Goal: Check status: Check status

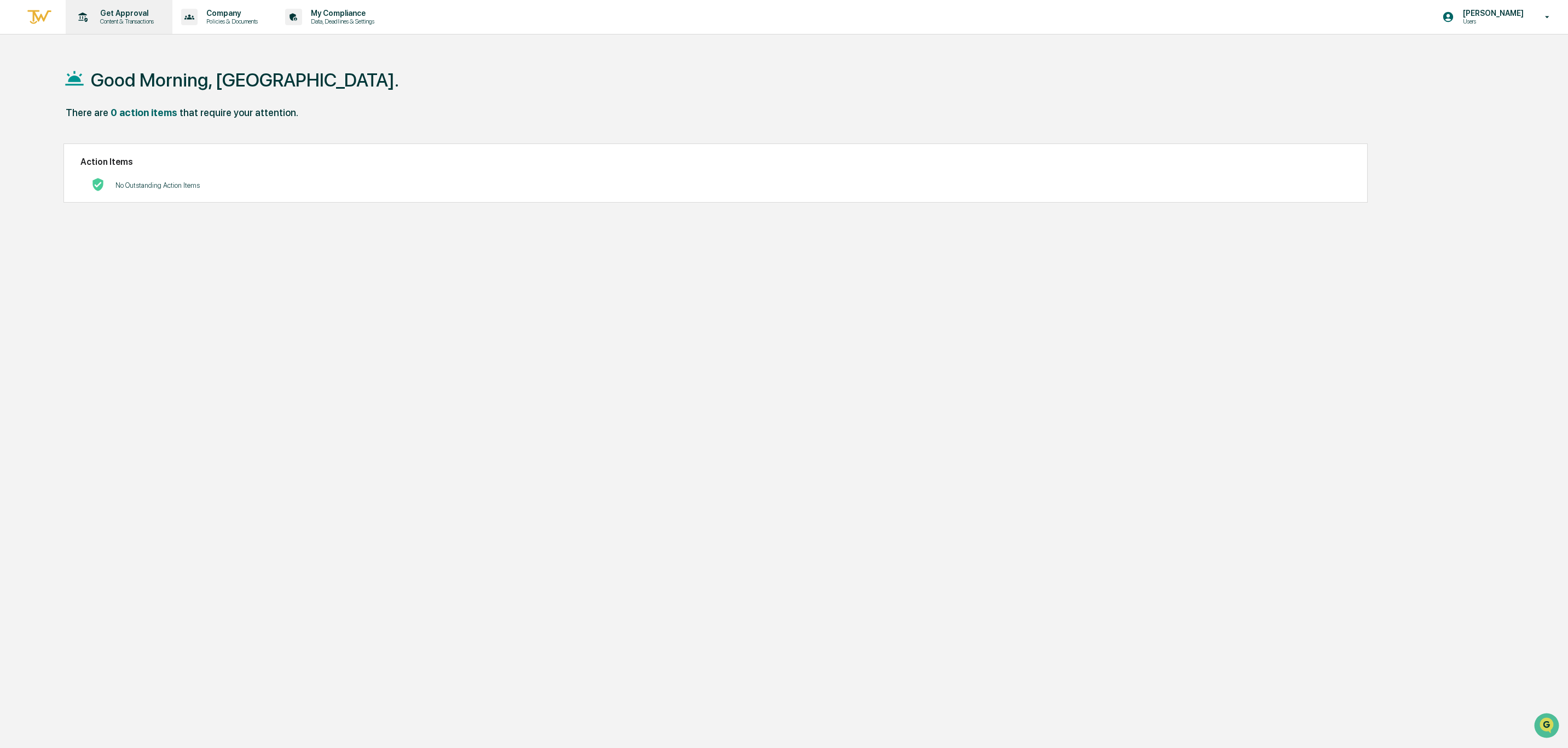
click at [139, 6] on div "Get Approval Content & Transactions" at bounding box center [118, 17] width 96 height 34
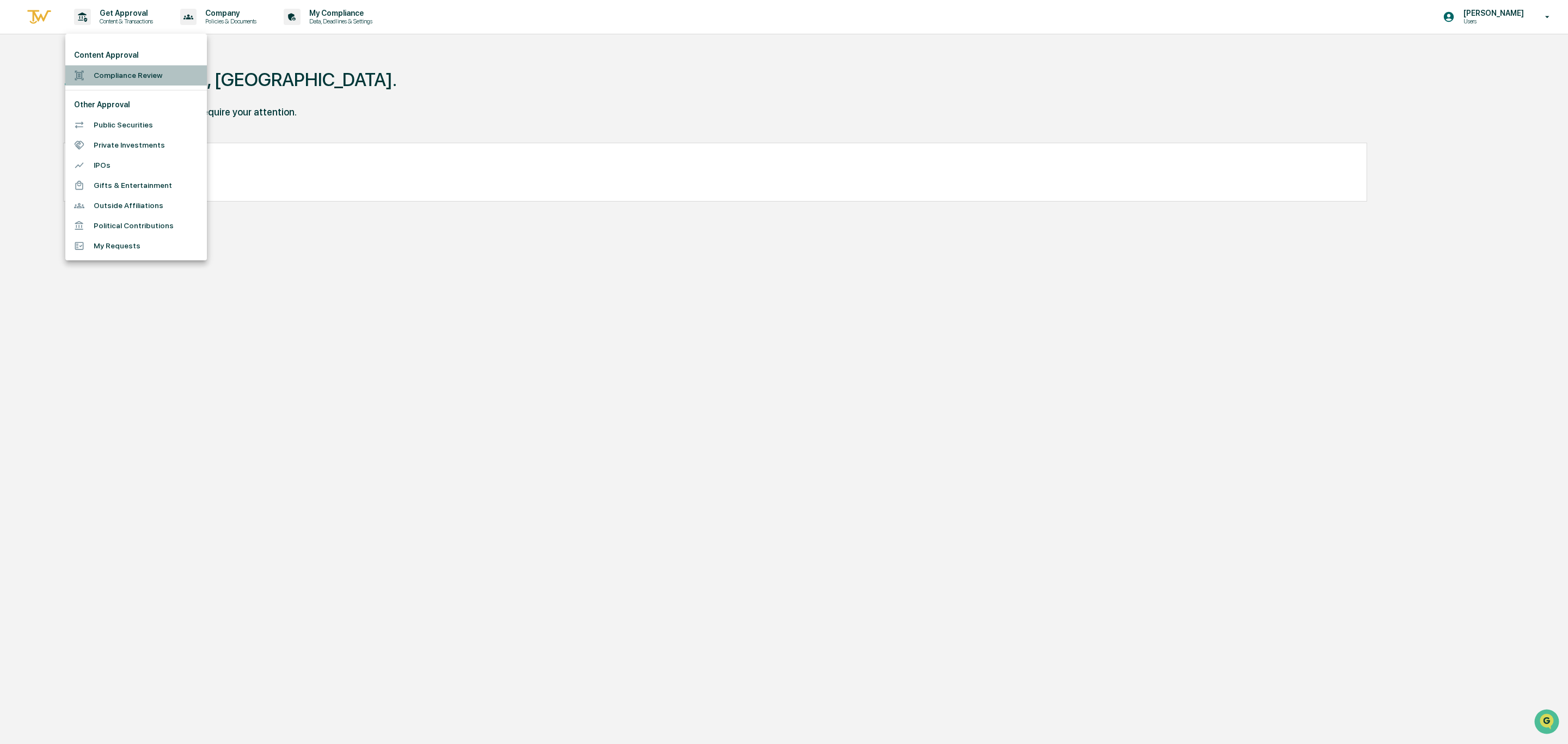
click at [129, 80] on li "Compliance Review" at bounding box center [136, 75] width 142 height 20
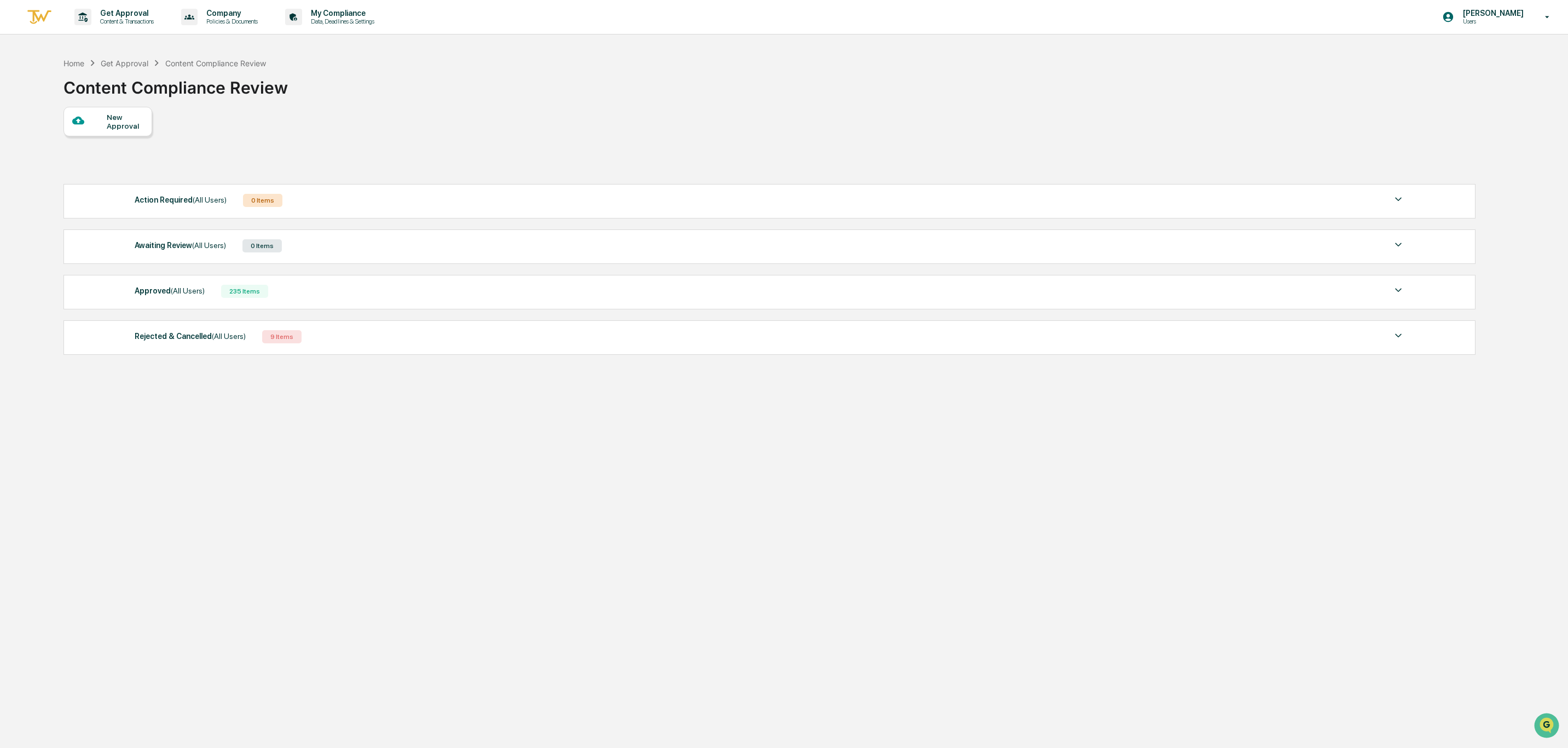
click at [157, 289] on div "Approved (All Users)" at bounding box center [169, 291] width 70 height 14
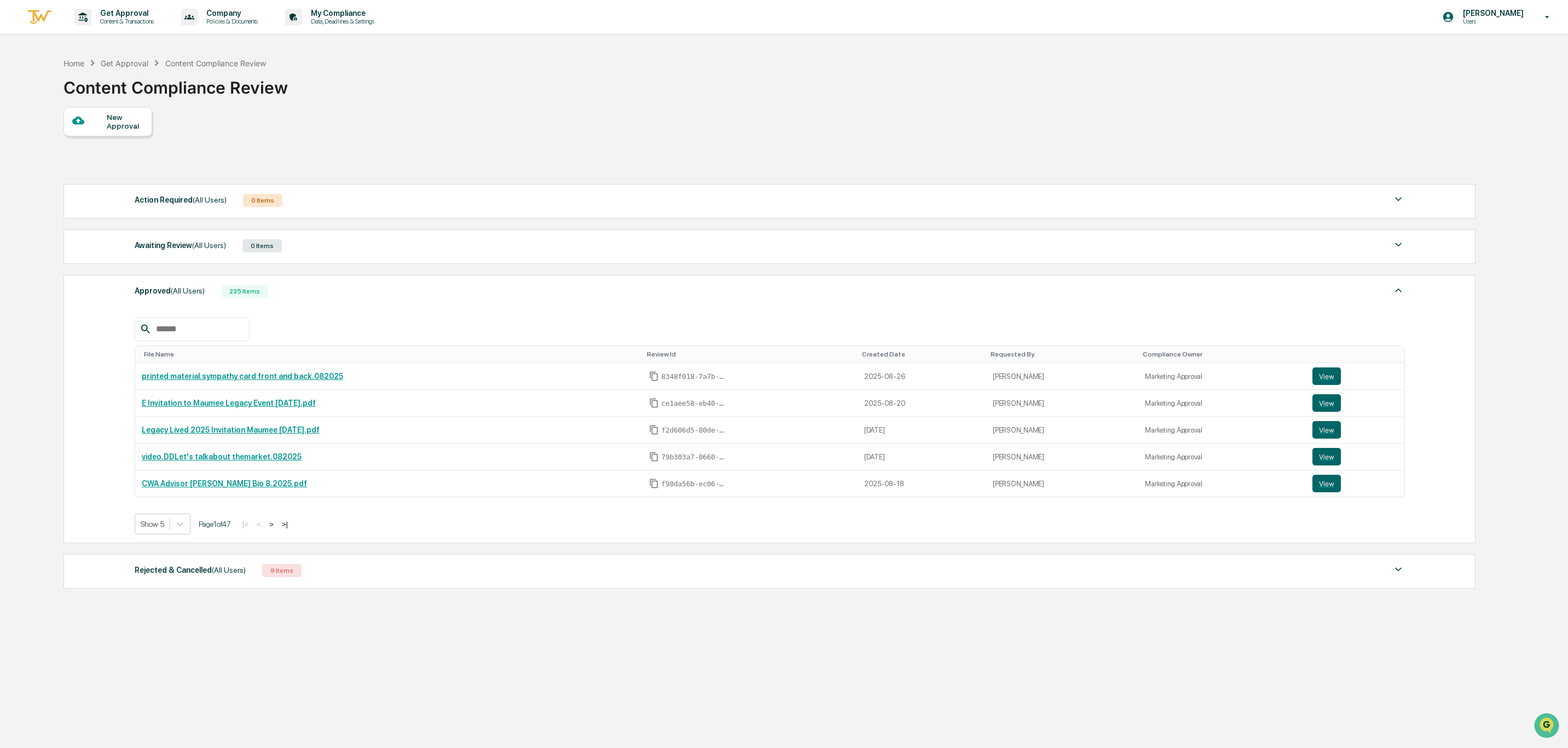
click at [207, 336] on input "text" at bounding box center [198, 329] width 93 height 14
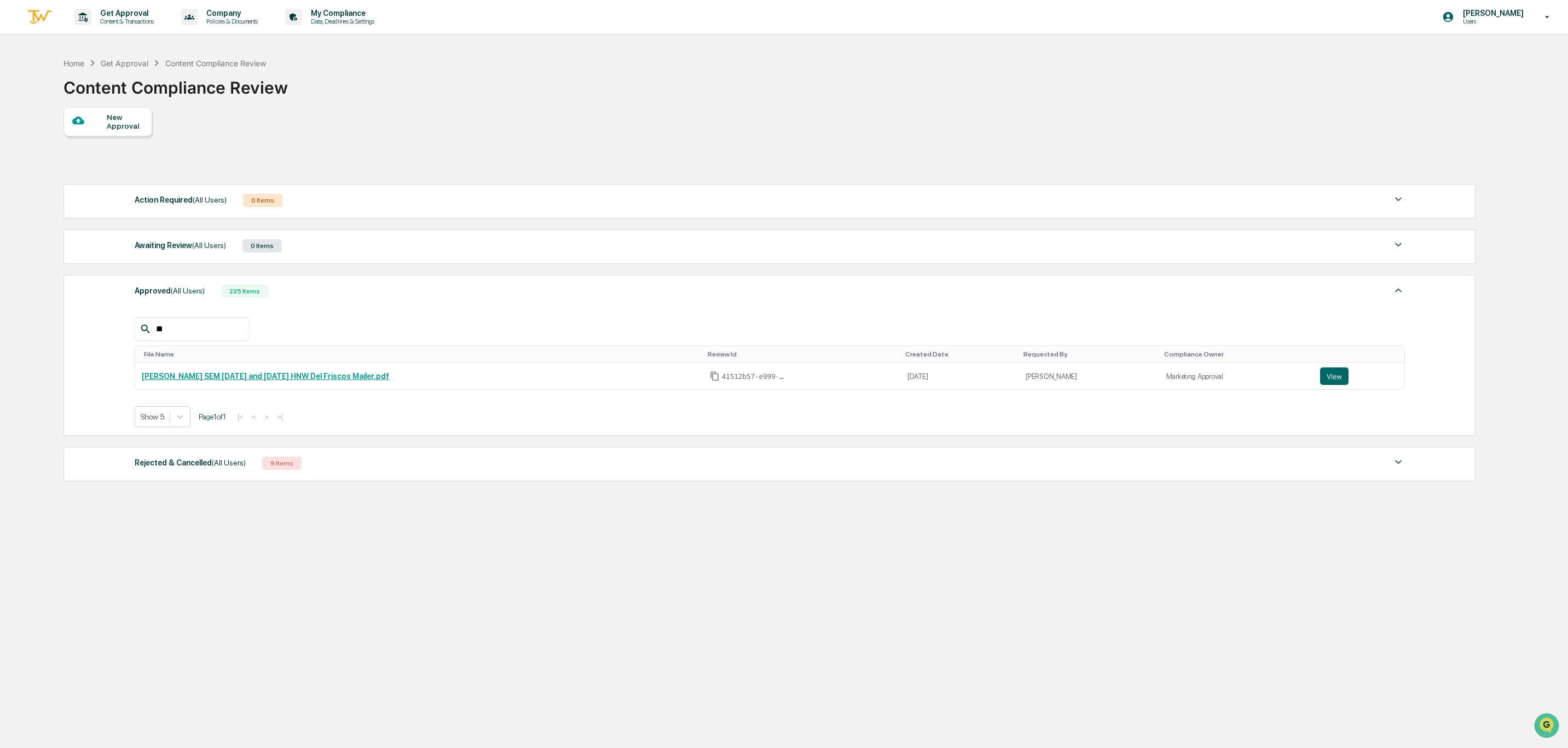
type input "*"
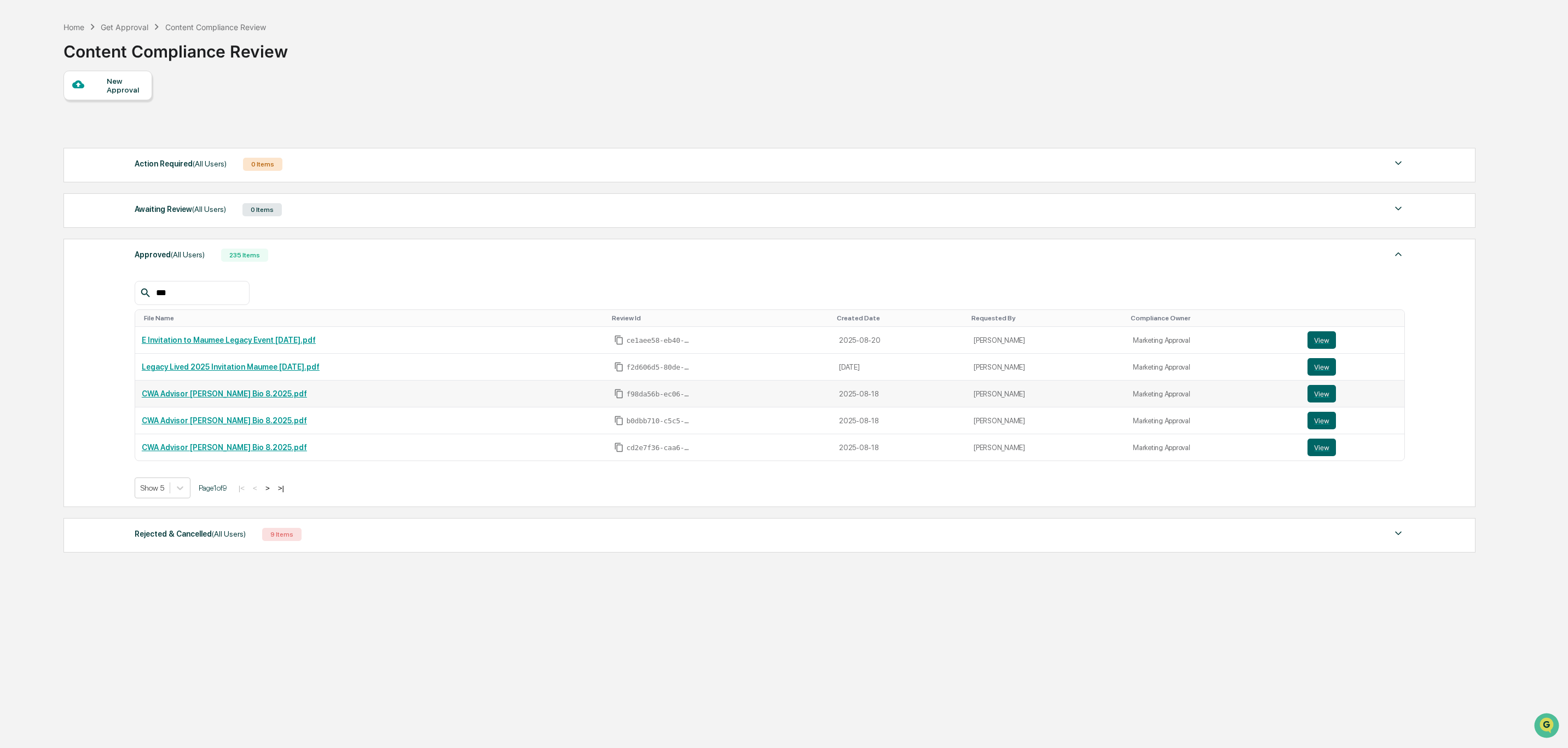
scroll to position [53, 0]
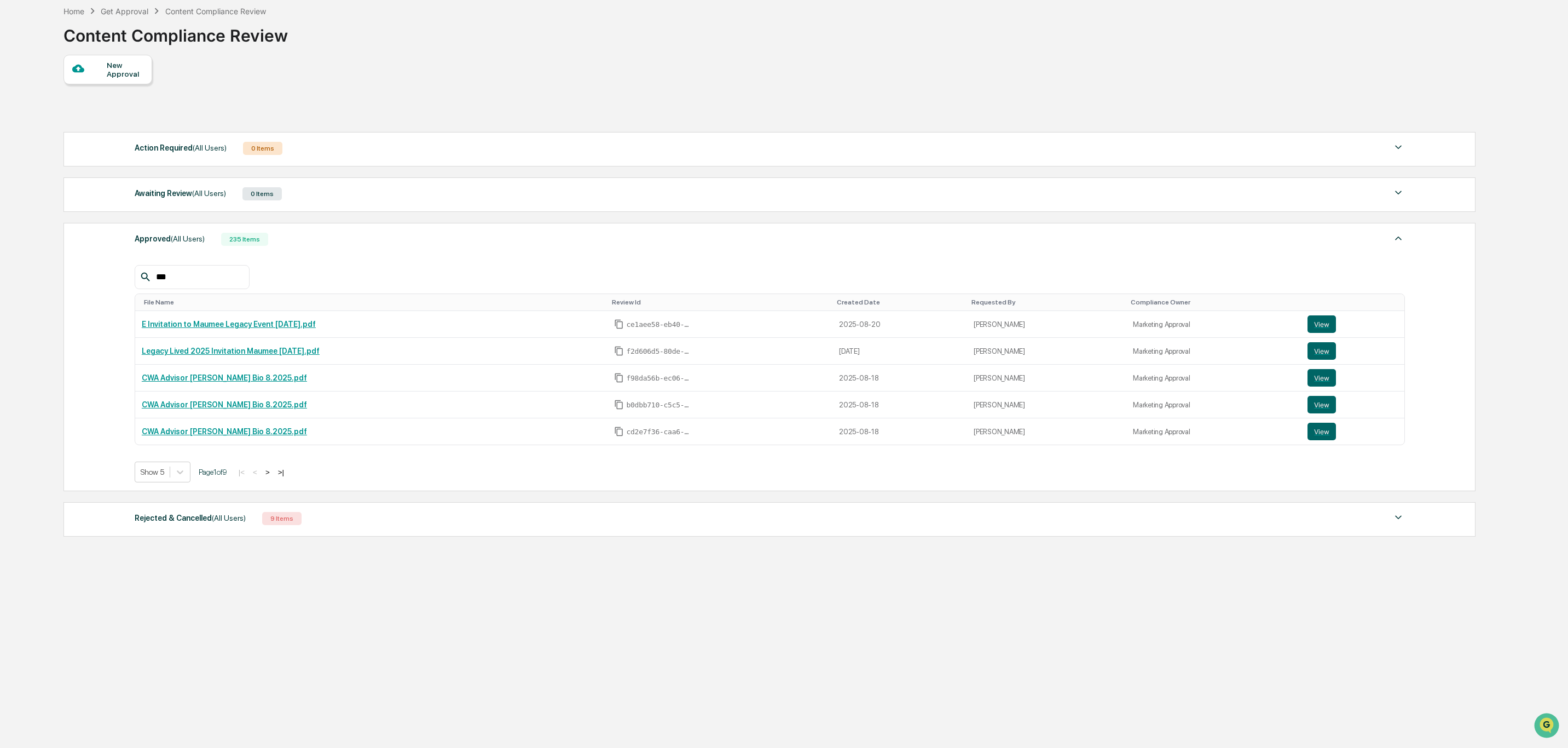
type input "***"
click at [271, 477] on button ">" at bounding box center [267, 471] width 11 height 9
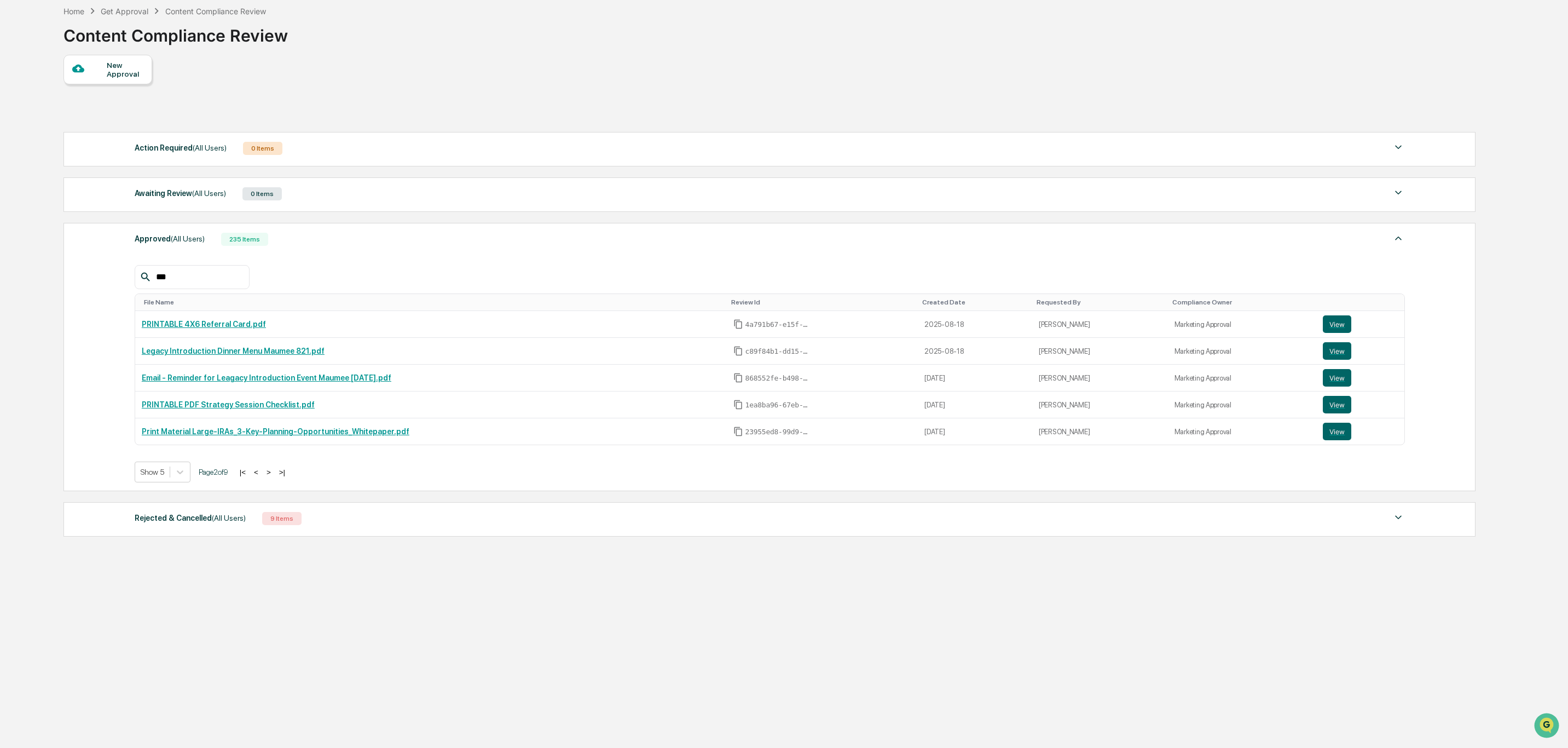
click at [271, 477] on button ">" at bounding box center [269, 471] width 11 height 9
click at [273, 477] on button ">" at bounding box center [269, 471] width 11 height 9
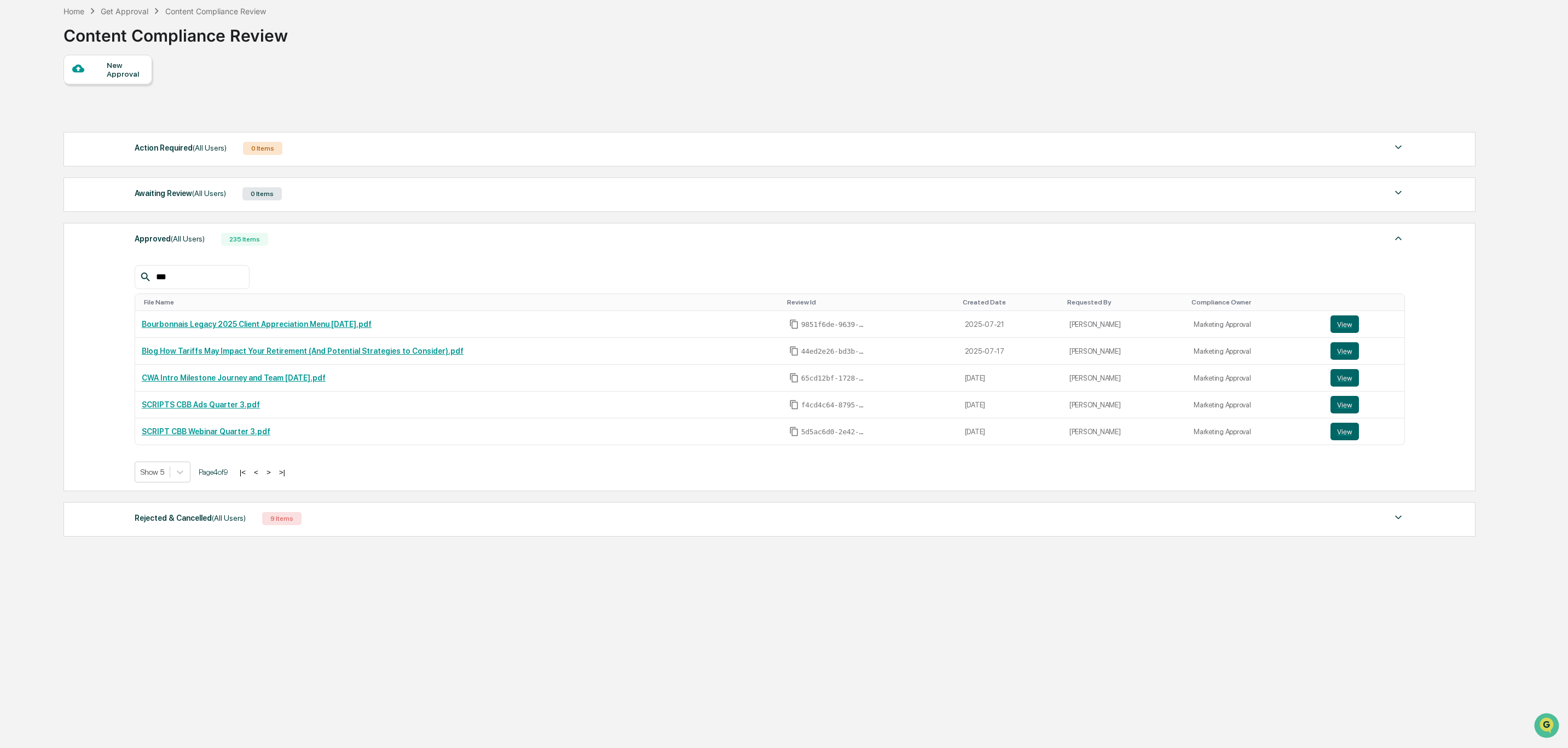
click at [273, 477] on button ">" at bounding box center [269, 471] width 11 height 9
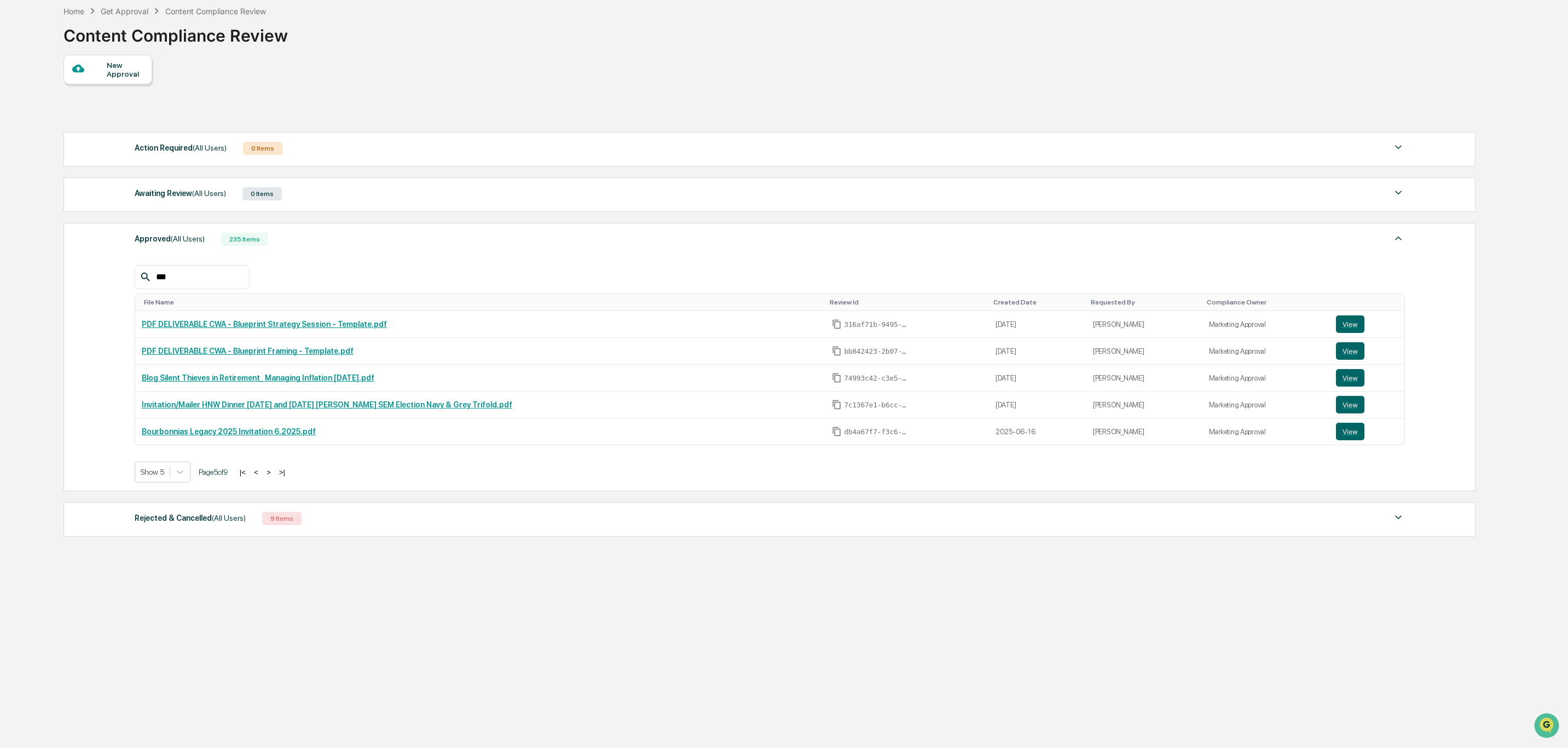
click at [273, 477] on button ">" at bounding box center [269, 471] width 11 height 9
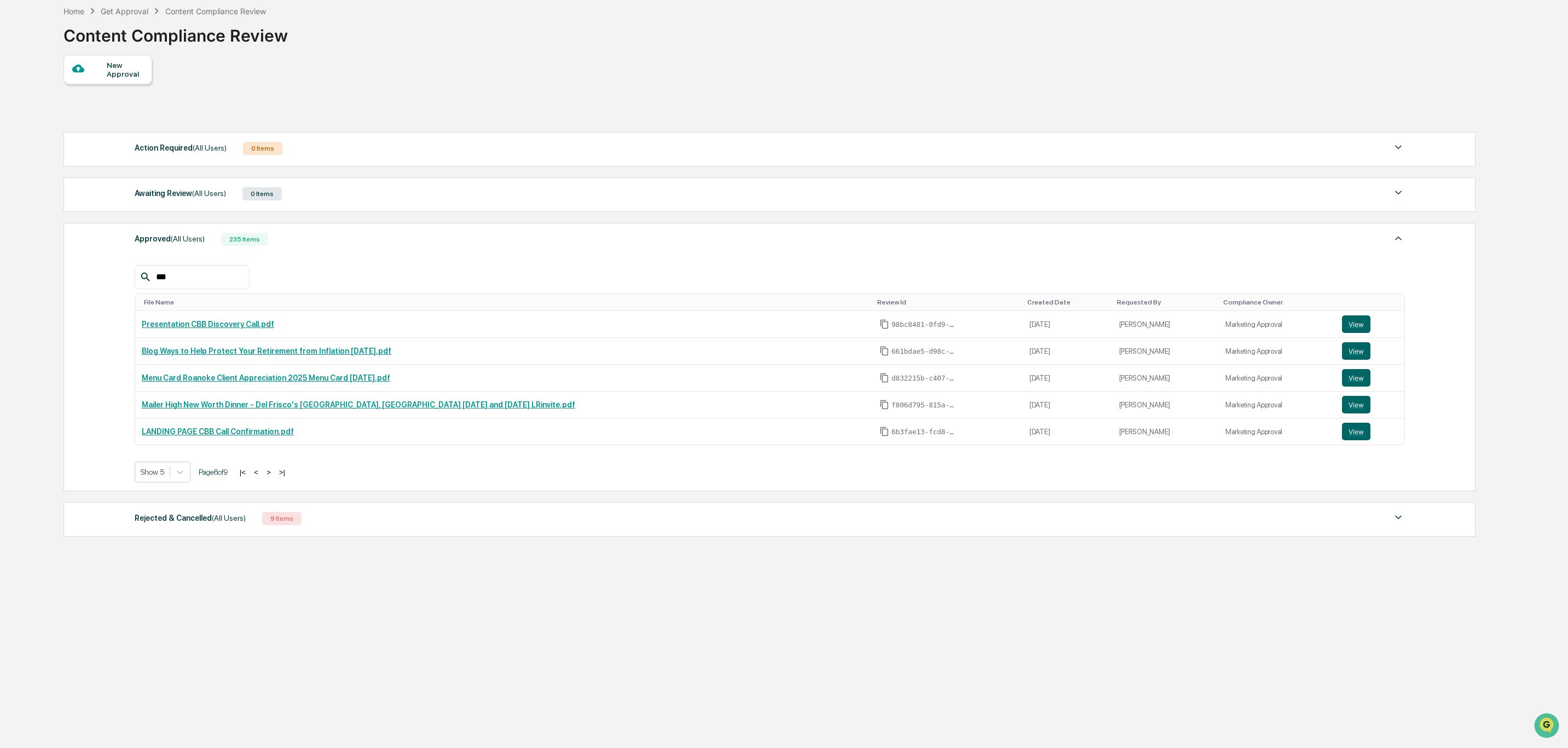
click at [273, 477] on button ">" at bounding box center [269, 471] width 11 height 9
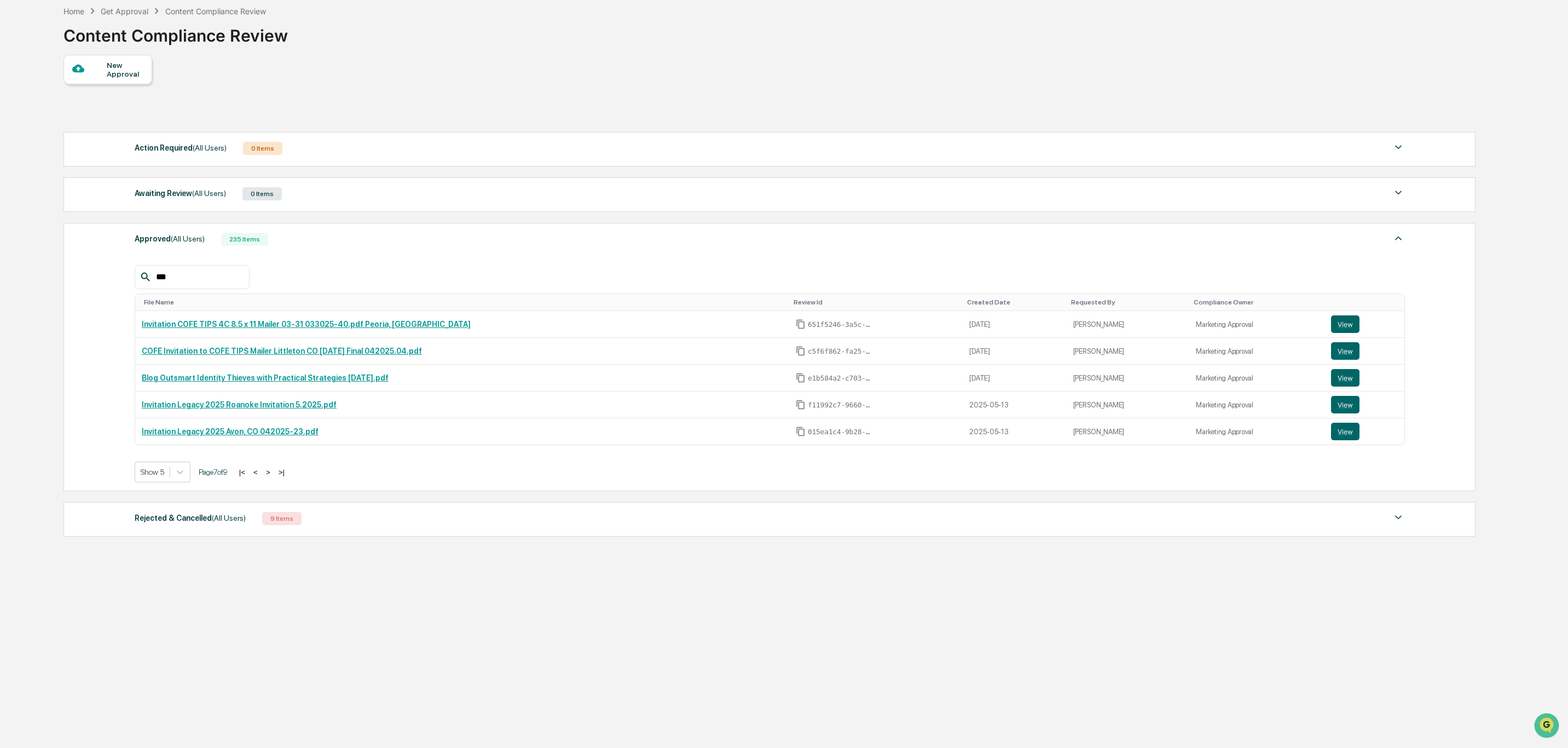
click at [273, 477] on button ">" at bounding box center [268, 471] width 11 height 9
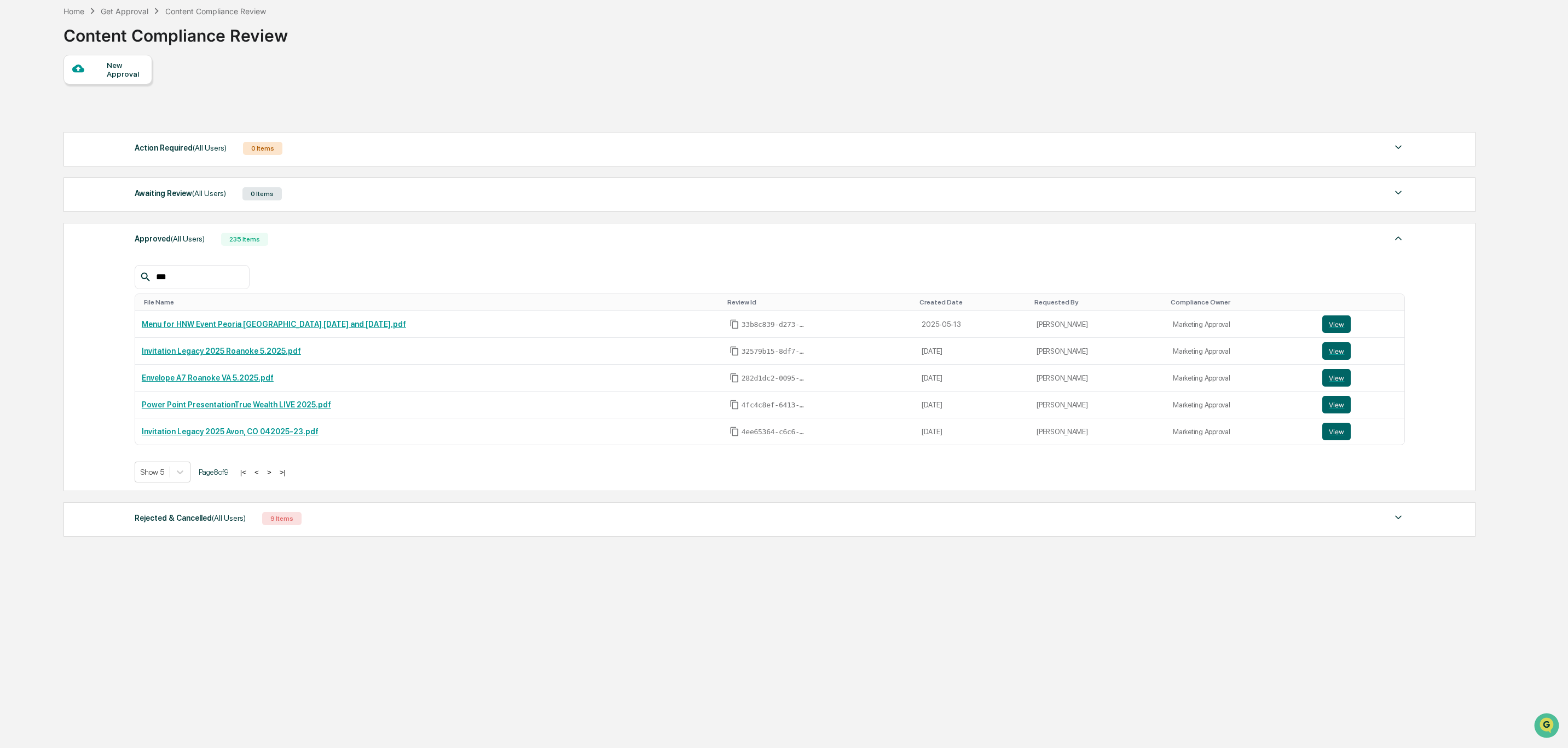
click at [273, 477] on button ">" at bounding box center [269, 471] width 11 height 9
